Goal: Download file/media

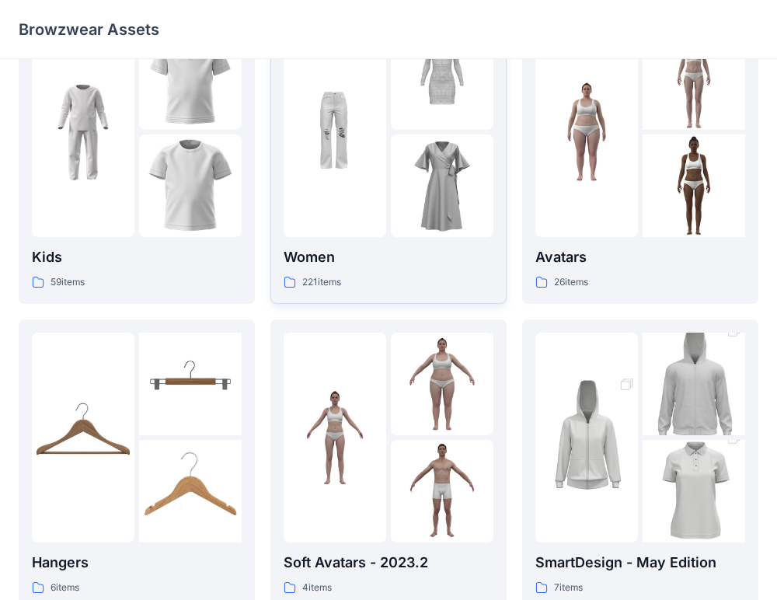
scroll to position [53, 0]
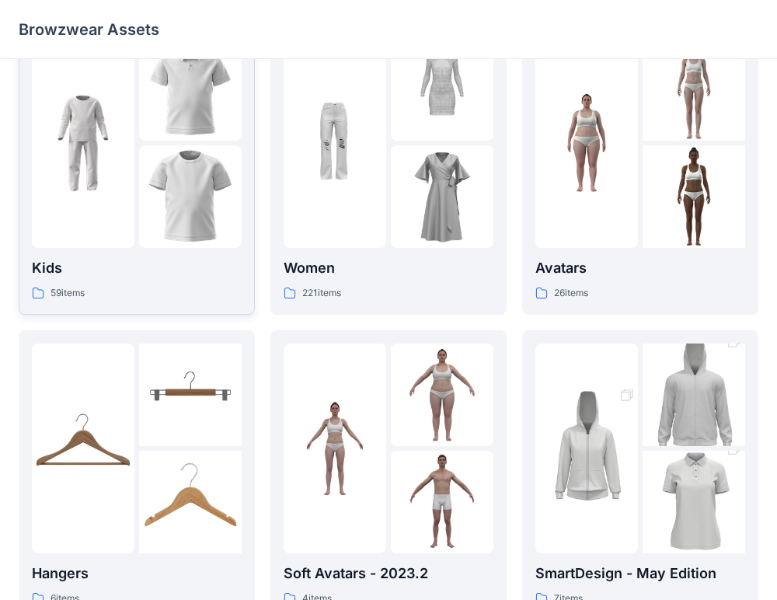
click at [146, 145] on img at bounding box center [190, 196] width 103 height 103
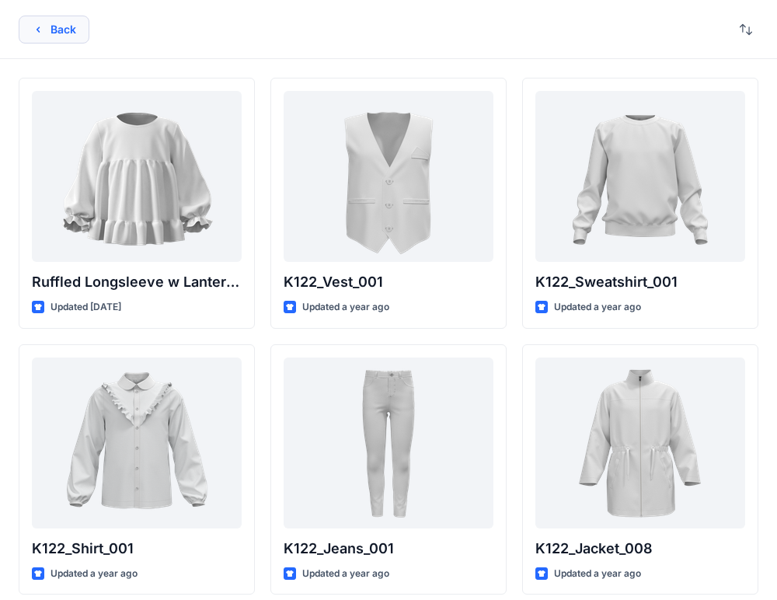
click at [58, 37] on button "Back" at bounding box center [54, 30] width 71 height 28
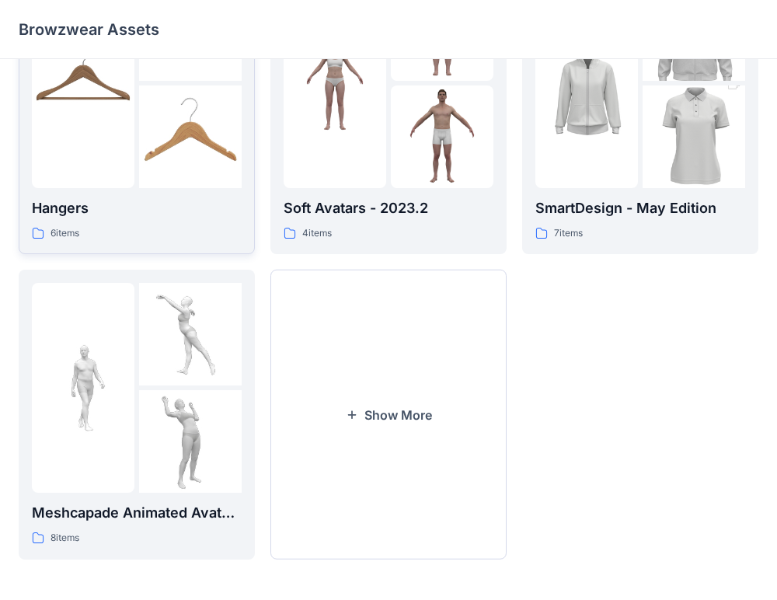
scroll to position [420, 0]
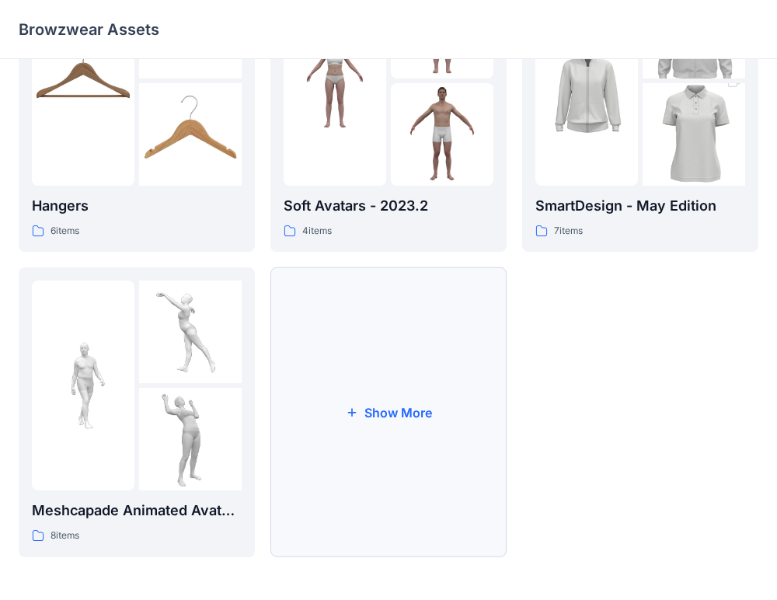
click at [327, 346] on button "Show More" at bounding box center [388, 412] width 236 height 290
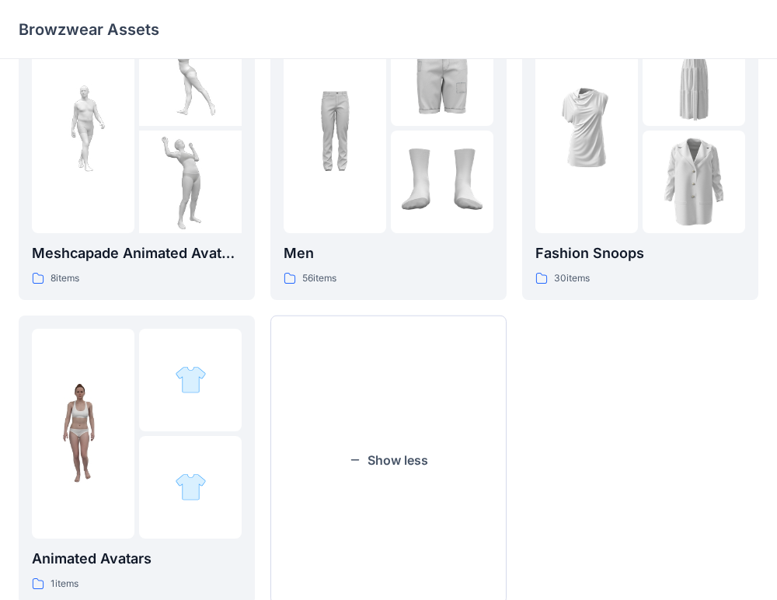
scroll to position [682, 0]
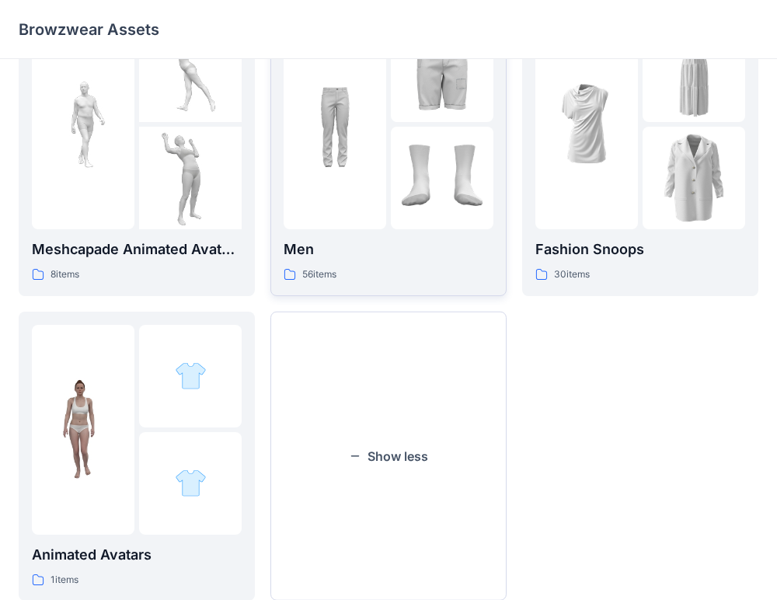
click at [417, 220] on img at bounding box center [442, 178] width 103 height 103
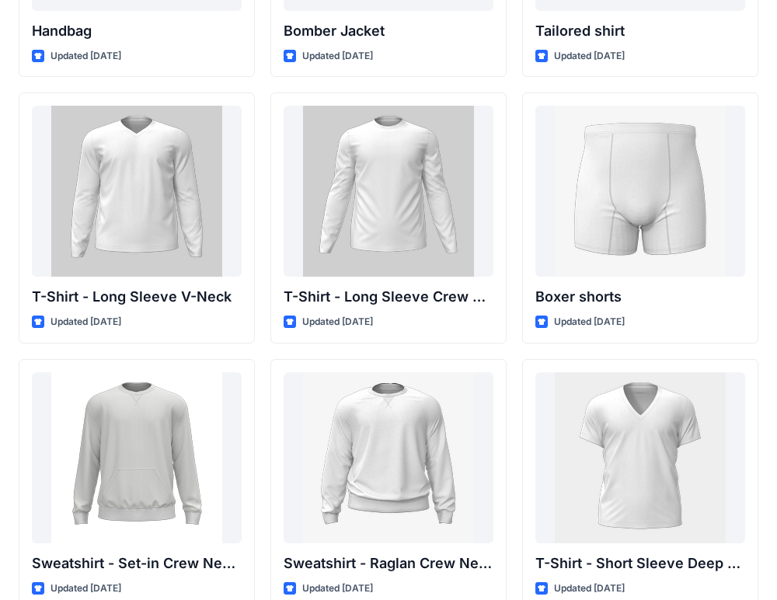
scroll to position [1058, 0]
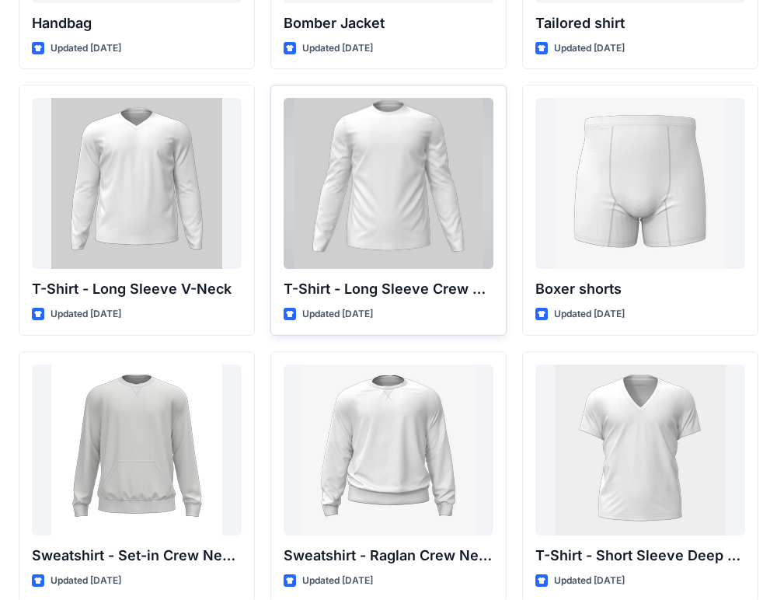
click at [404, 222] on div at bounding box center [389, 183] width 210 height 171
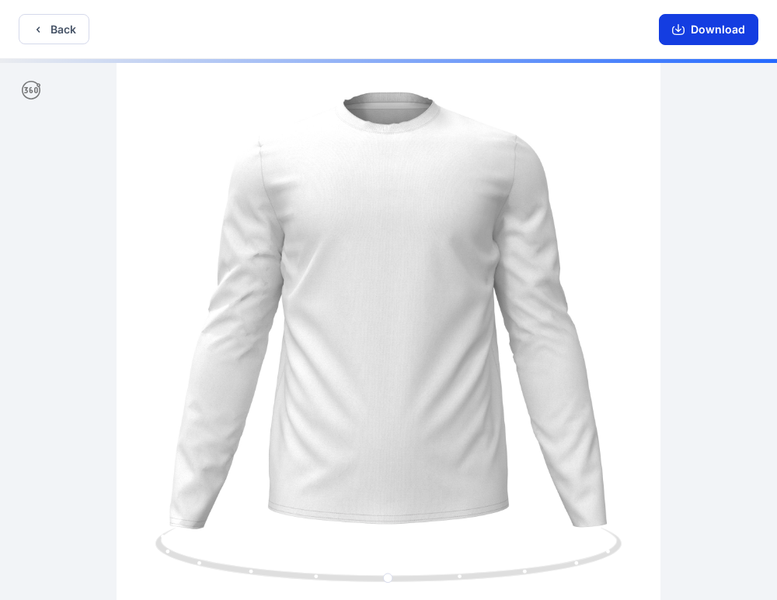
click at [729, 32] on button "Download" at bounding box center [708, 29] width 99 height 31
